Goal: Check status: Check status

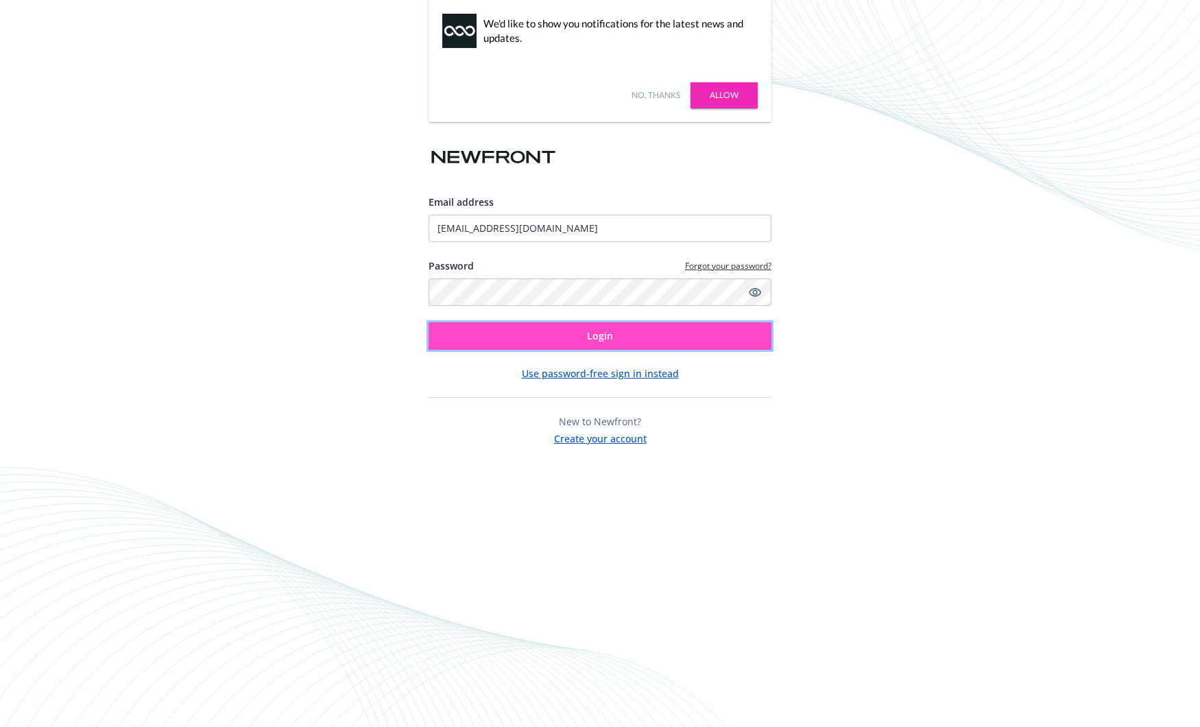
click at [529, 345] on button "Login" at bounding box center [599, 335] width 343 height 27
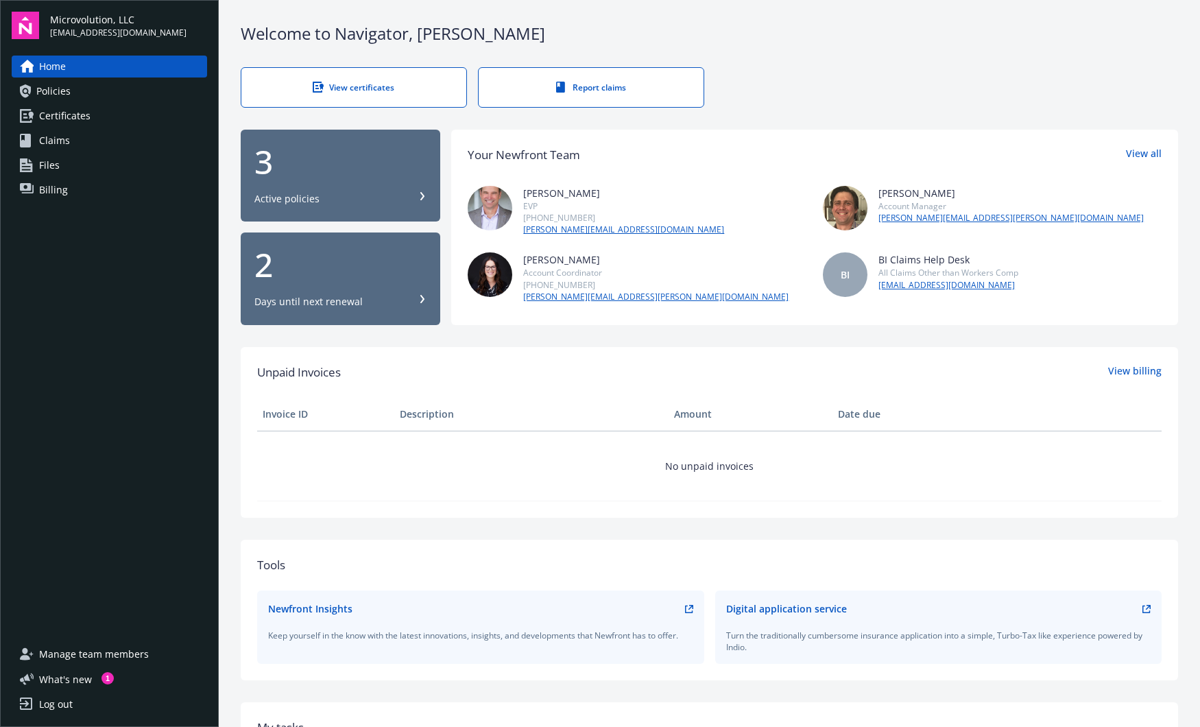
click at [313, 295] on div "Days until next renewal" at bounding box center [308, 302] width 108 height 14
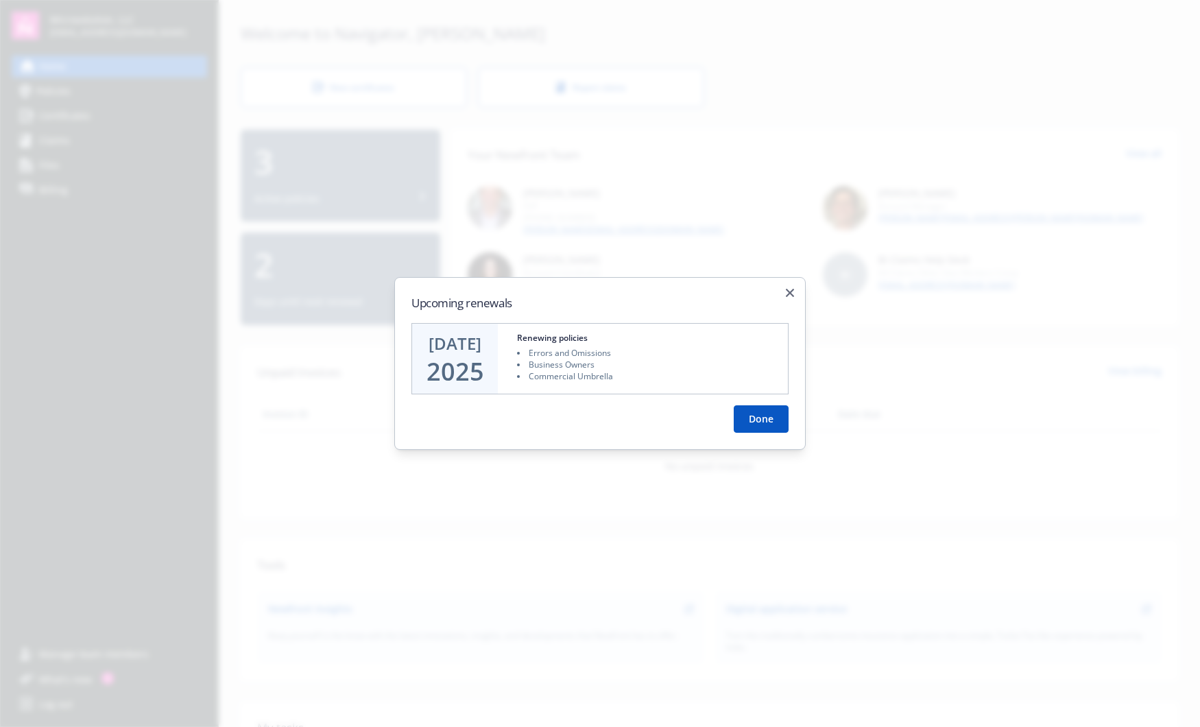
click at [760, 424] on button "Done" at bounding box center [760, 418] width 55 height 27
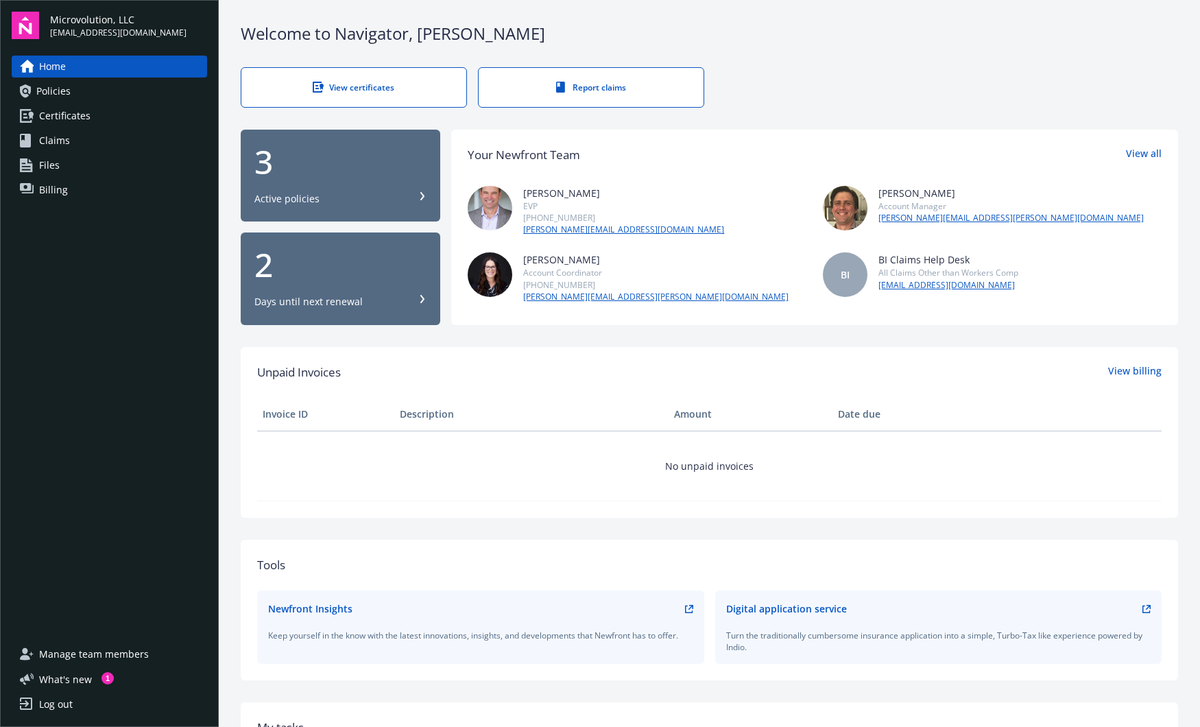
click at [308, 220] on button "3 Active policies" at bounding box center [340, 176] width 199 height 93
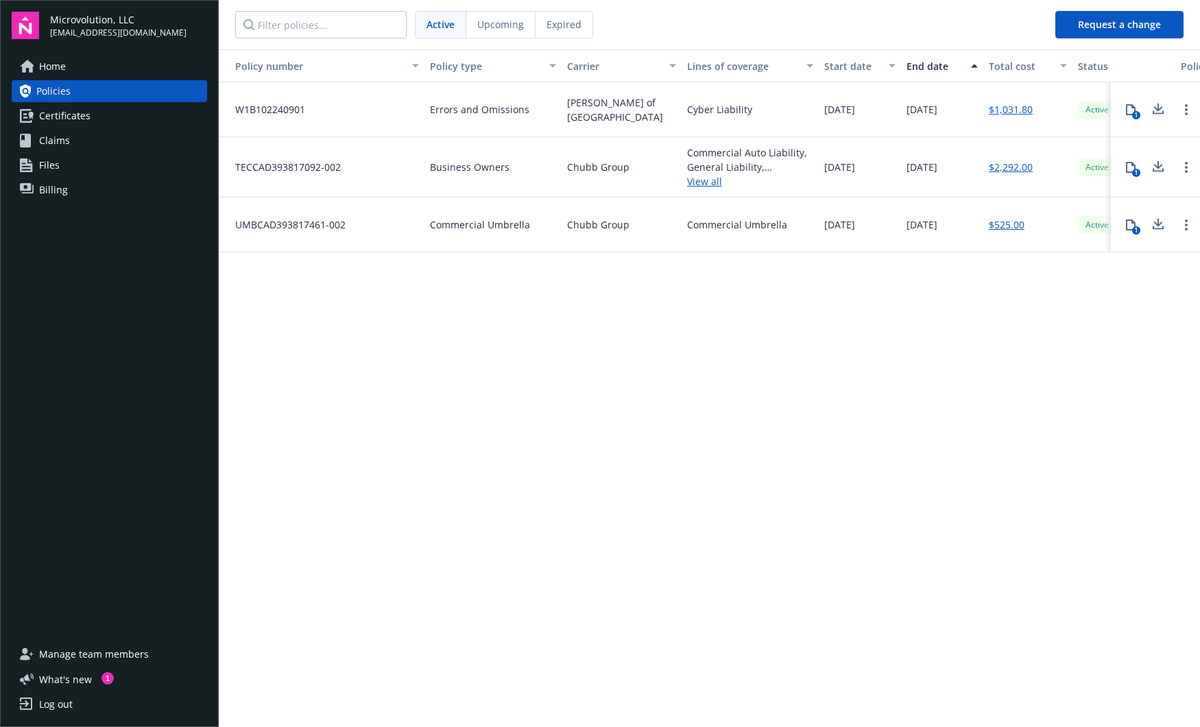
click at [505, 31] on span "Upcoming" at bounding box center [500, 24] width 47 height 14
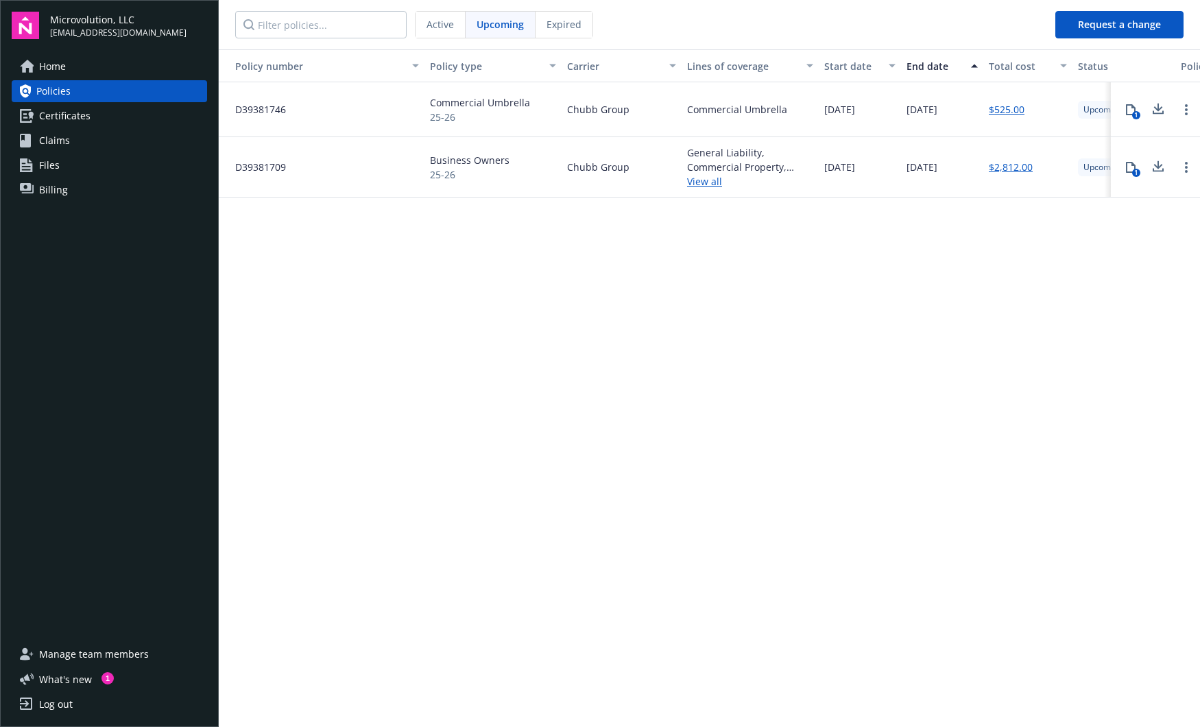
click at [441, 30] on span "Active" at bounding box center [439, 24] width 27 height 14
